Goal: Task Accomplishment & Management: Use online tool/utility

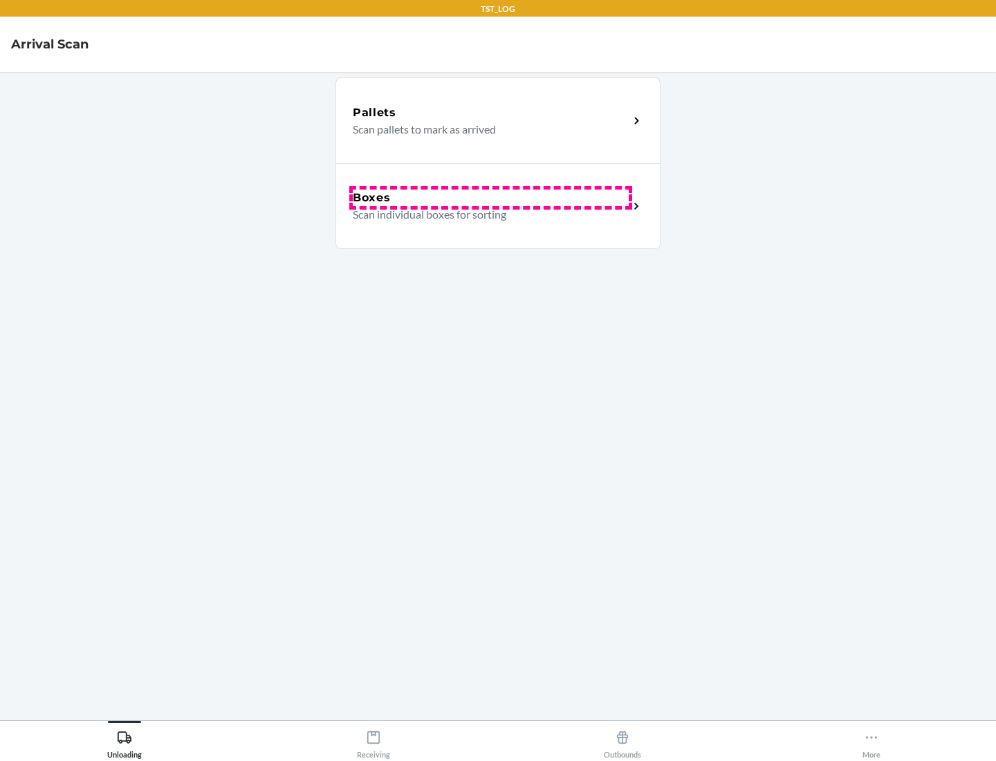
click at [490, 198] on div "Boxes" at bounding box center [491, 197] width 276 height 17
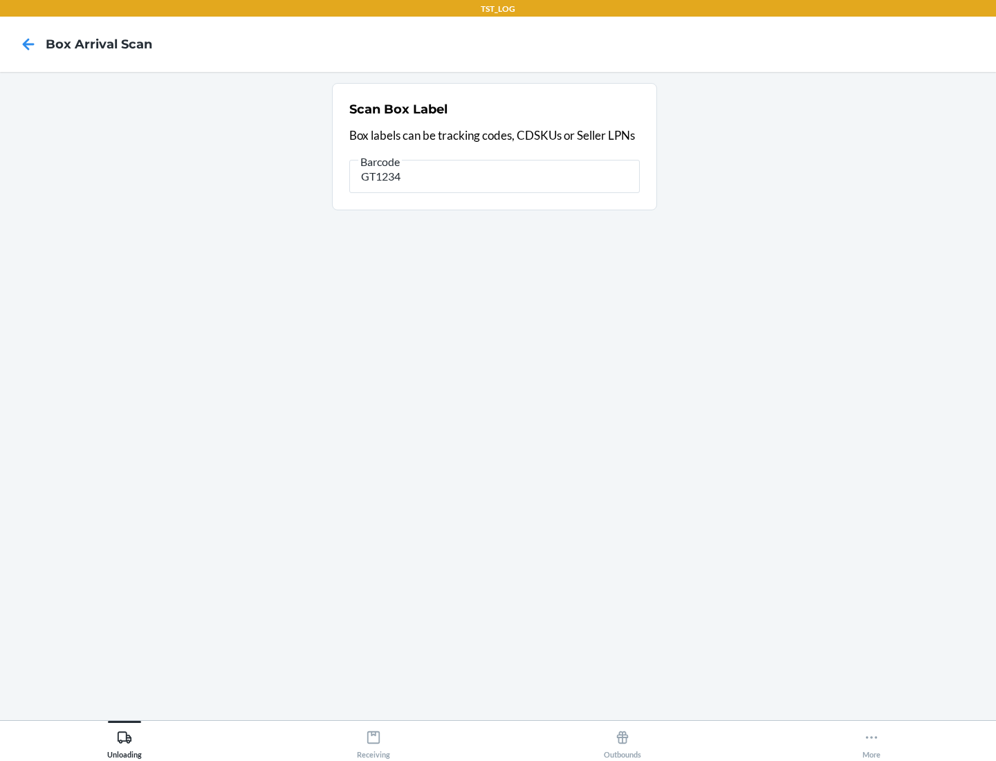
type input "GT1234"
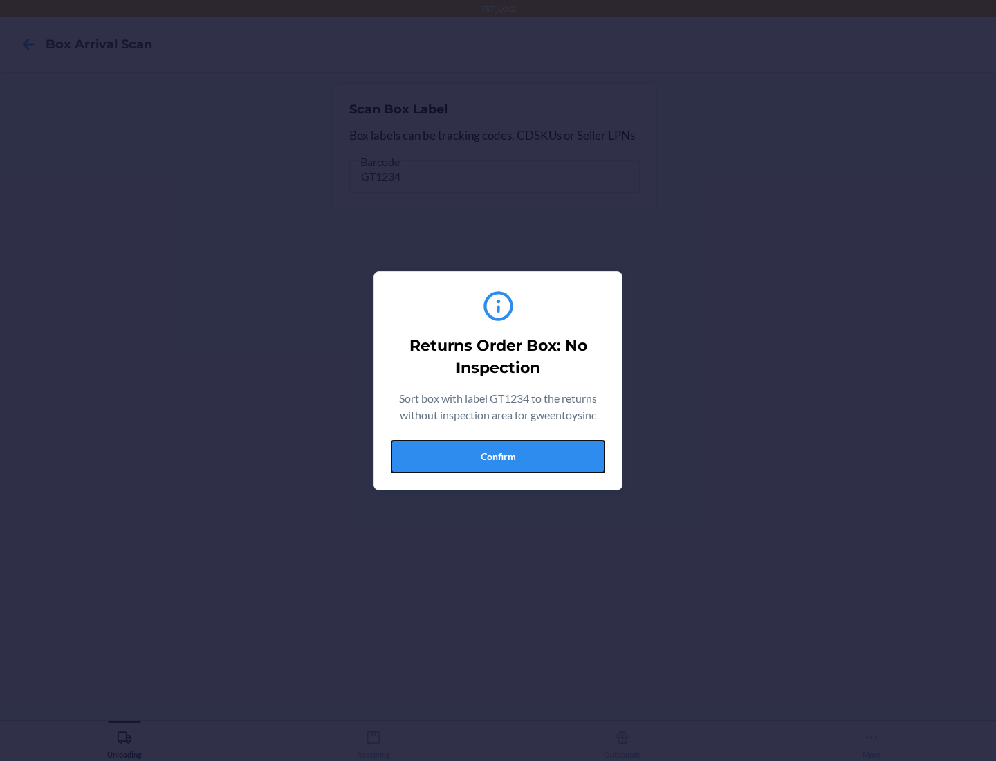
click at [498, 456] on button "Confirm" at bounding box center [498, 456] width 214 height 33
